Goal: Task Accomplishment & Management: Manage account settings

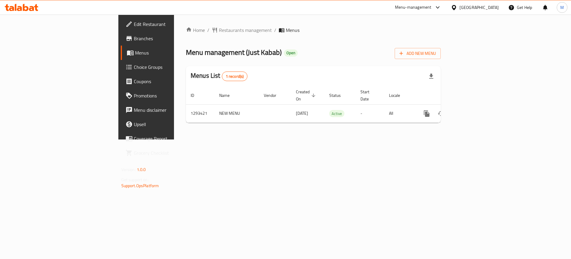
click at [477, 112] on div "enhanced table" at bounding box center [448, 113] width 57 height 14
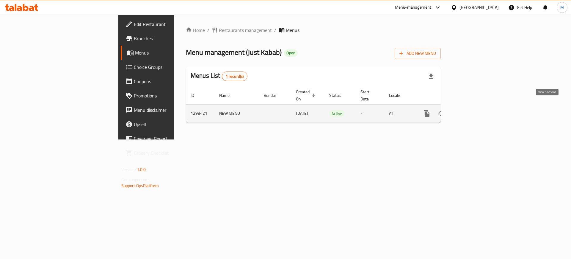
click at [477, 111] on link "enhanced table" at bounding box center [470, 113] width 14 height 14
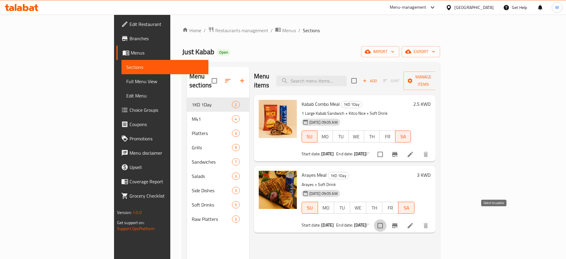
click at [386, 219] on input "checkbox" at bounding box center [380, 225] width 12 height 12
checkbox input "true"
click at [443, 80] on button "Manage items" at bounding box center [423, 80] width 40 height 18
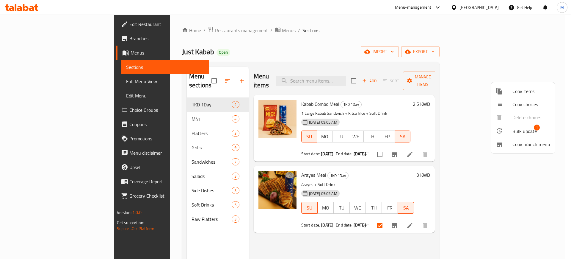
click at [524, 216] on div at bounding box center [285, 129] width 571 height 259
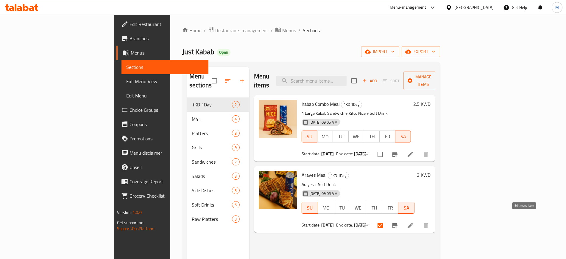
click at [413, 223] on icon at bounding box center [409, 225] width 5 height 5
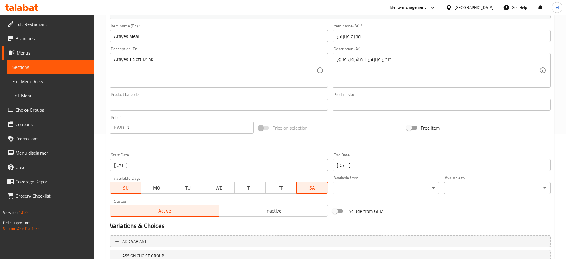
scroll to position [125, 0]
click at [252, 214] on button "Inactive" at bounding box center [272, 210] width 109 height 12
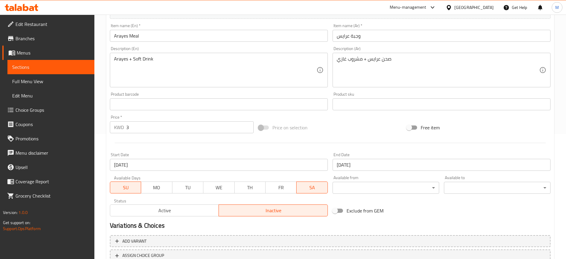
scroll to position [170, 0]
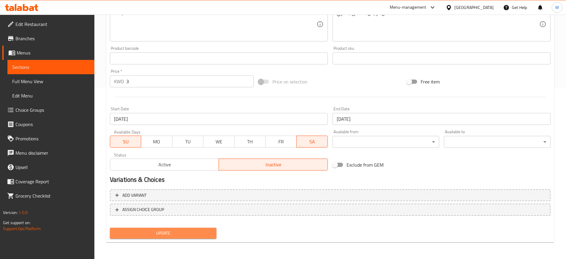
click at [191, 231] on span "Update" at bounding box center [163, 232] width 97 height 7
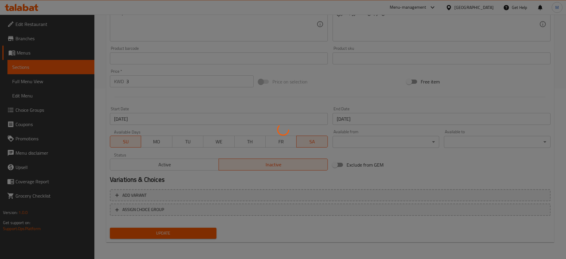
scroll to position [0, 0]
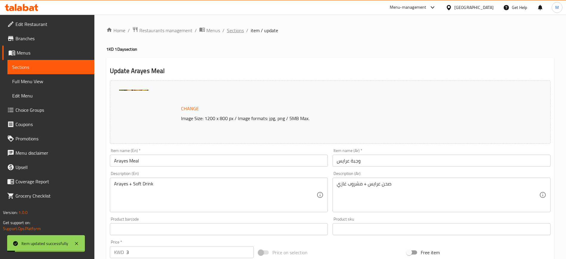
click at [233, 32] on span "Sections" at bounding box center [235, 30] width 17 height 7
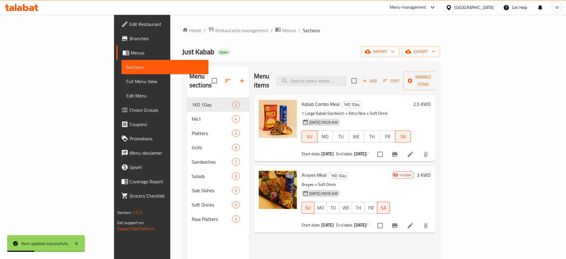
click at [28, 7] on icon at bounding box center [26, 7] width 6 height 7
